Goal: Task Accomplishment & Management: Manage account settings

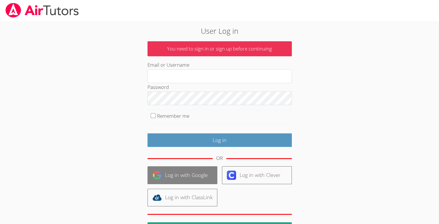
click at [185, 176] on link "Log in with Google" at bounding box center [182, 175] width 70 height 18
